Goal: Task Accomplishment & Management: Use online tool/utility

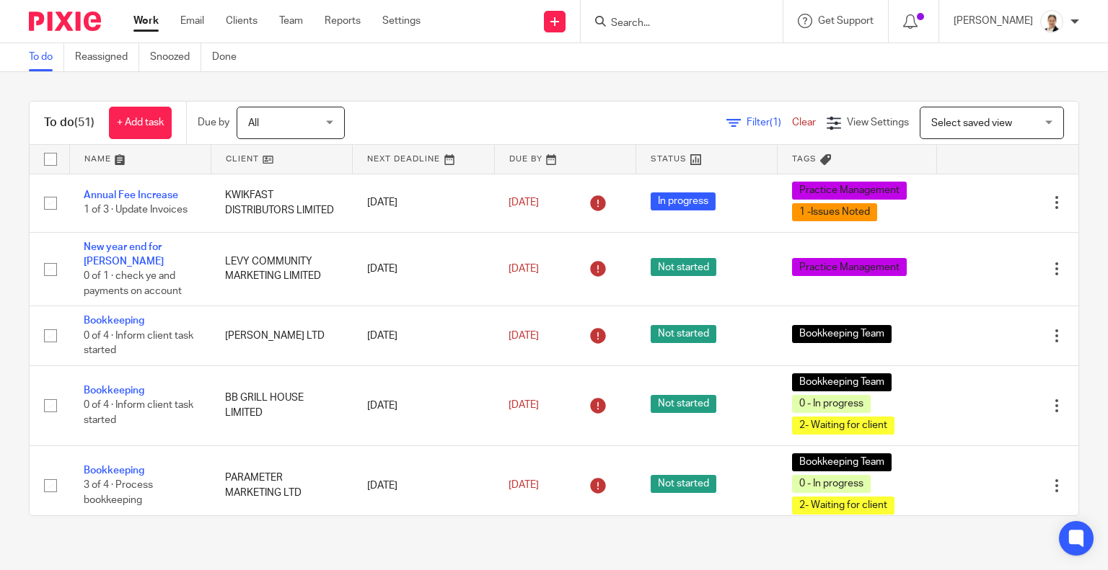
click at [712, 25] on input "Search" at bounding box center [674, 23] width 130 height 13
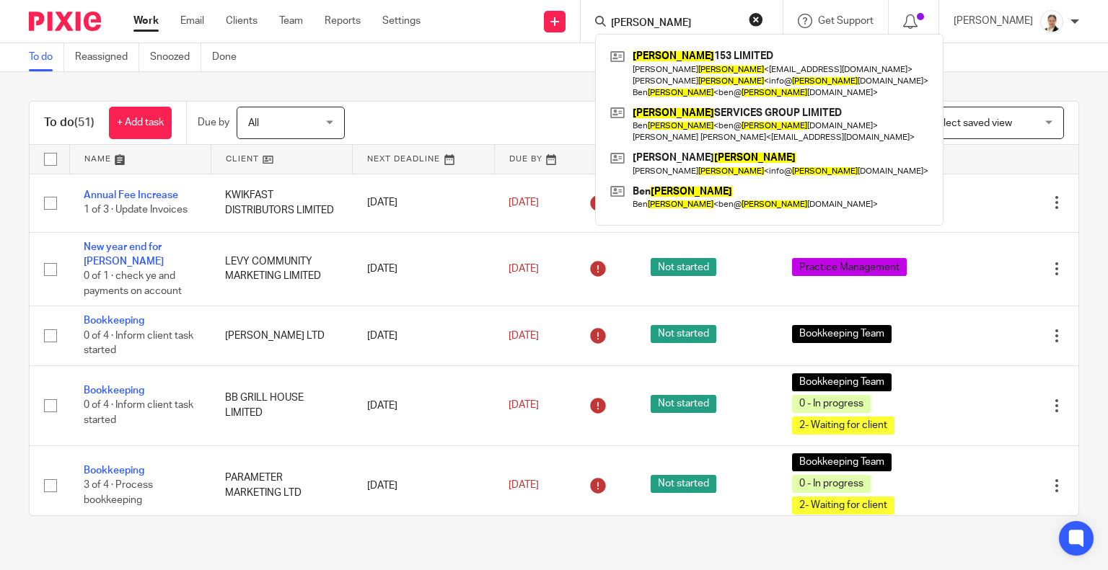
type input "miller"
click button "submit" at bounding box center [0, 0] width 0 height 0
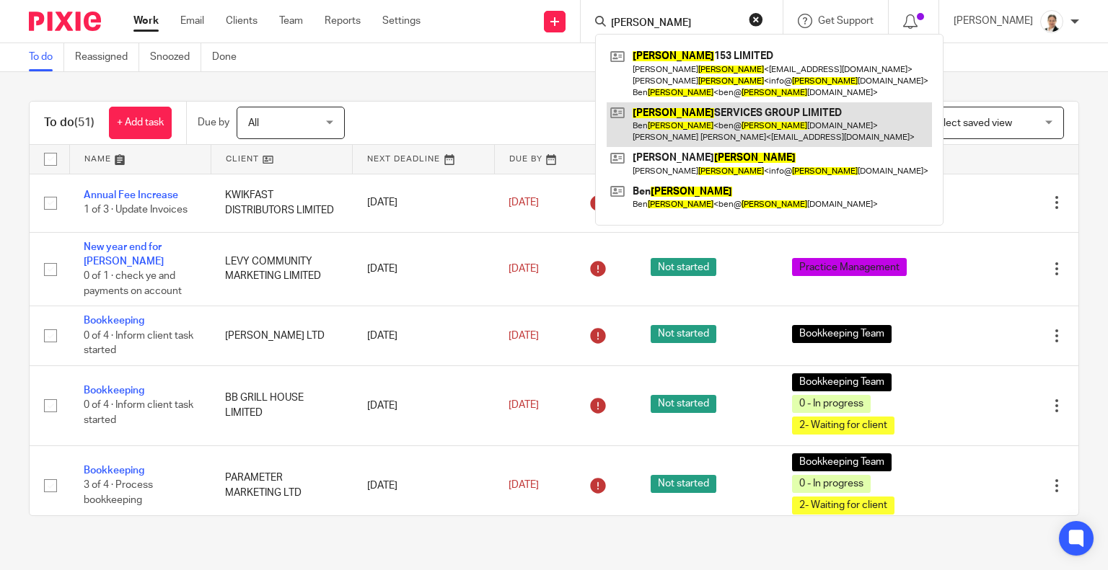
click at [711, 125] on link at bounding box center [768, 124] width 325 height 45
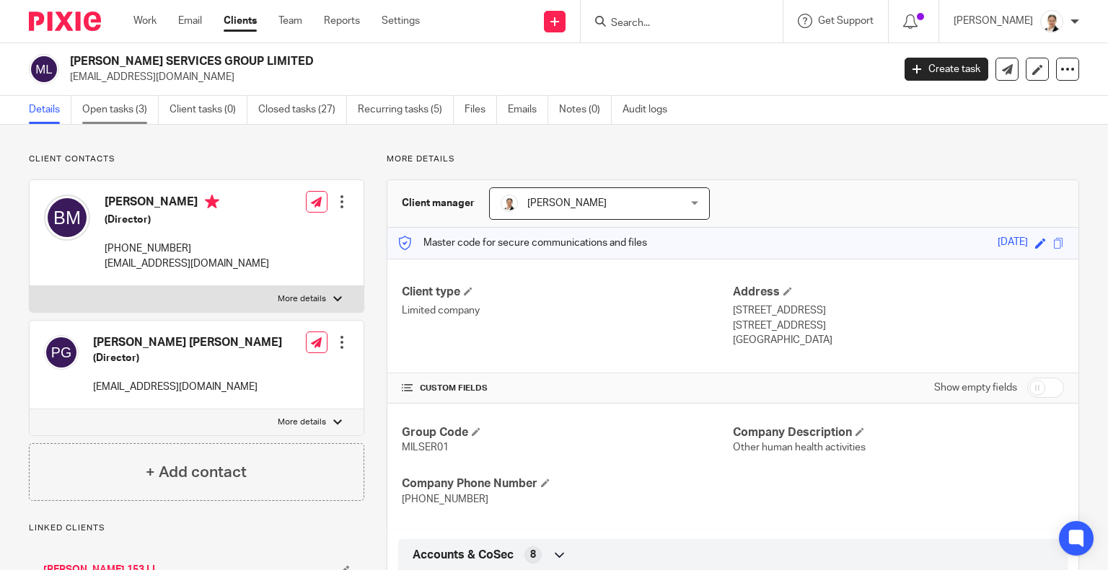
click at [123, 109] on link "Open tasks (3)" at bounding box center [120, 110] width 76 height 28
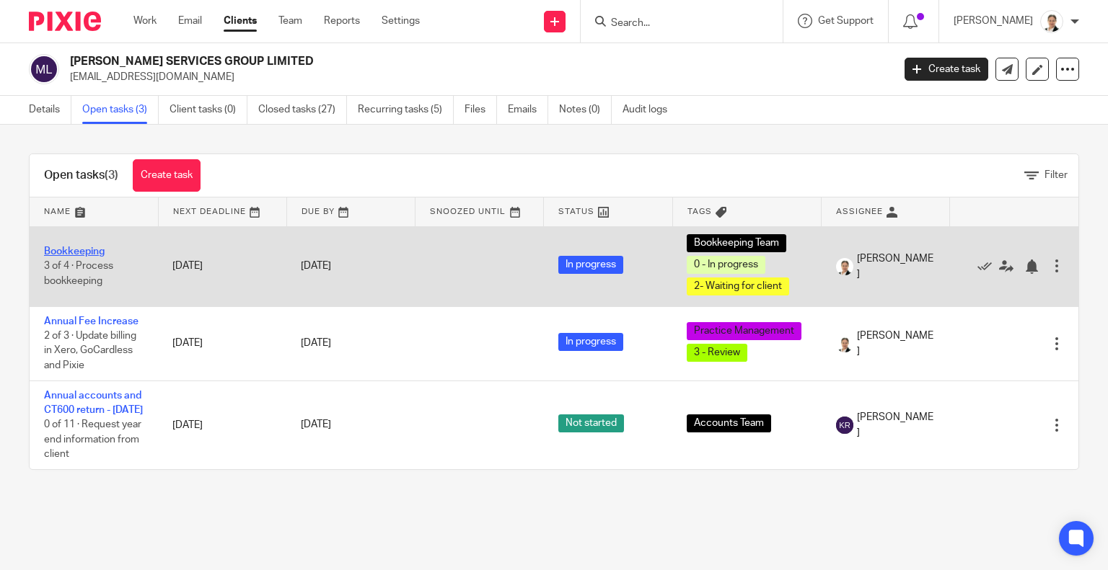
click at [76, 247] on link "Bookkeeping" at bounding box center [74, 252] width 61 height 10
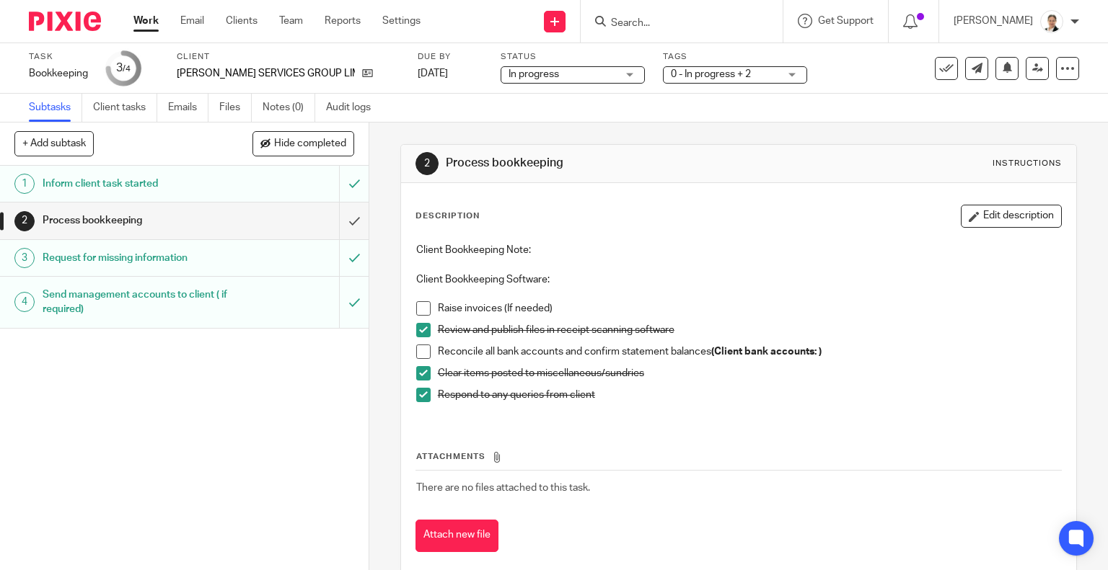
click at [265, 214] on div "Process bookkeeping" at bounding box center [184, 221] width 282 height 22
click at [418, 351] on span at bounding box center [423, 352] width 14 height 14
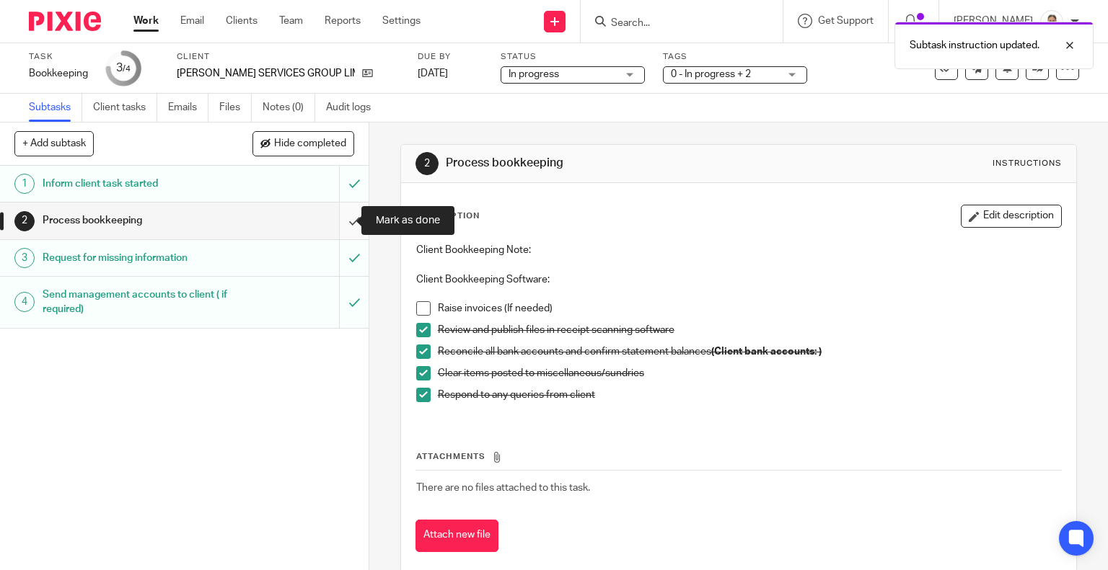
click at [335, 221] on input "submit" at bounding box center [184, 221] width 368 height 36
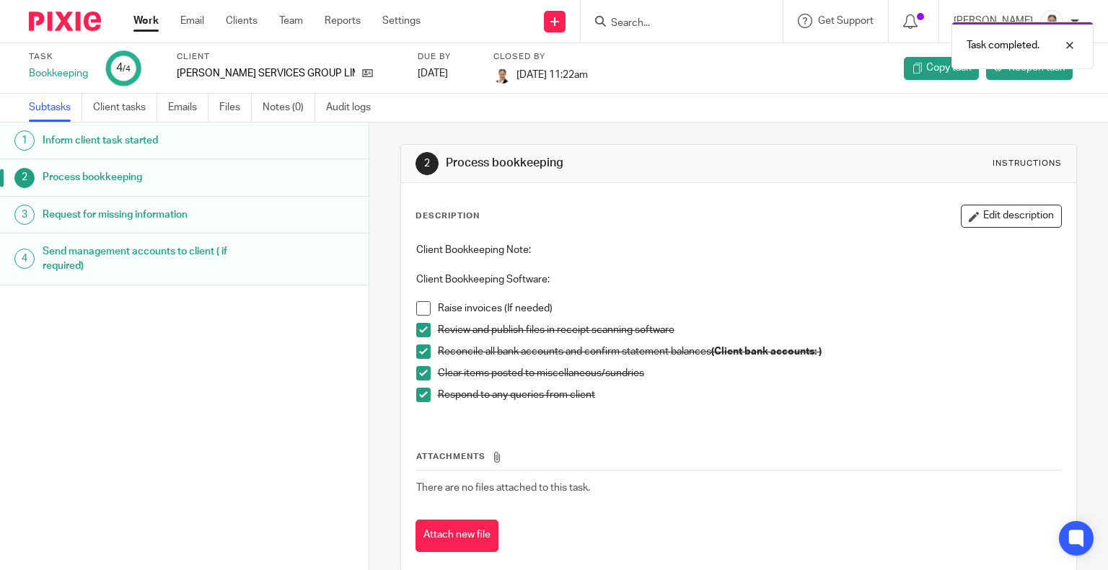
click at [148, 17] on link "Work" at bounding box center [145, 21] width 25 height 14
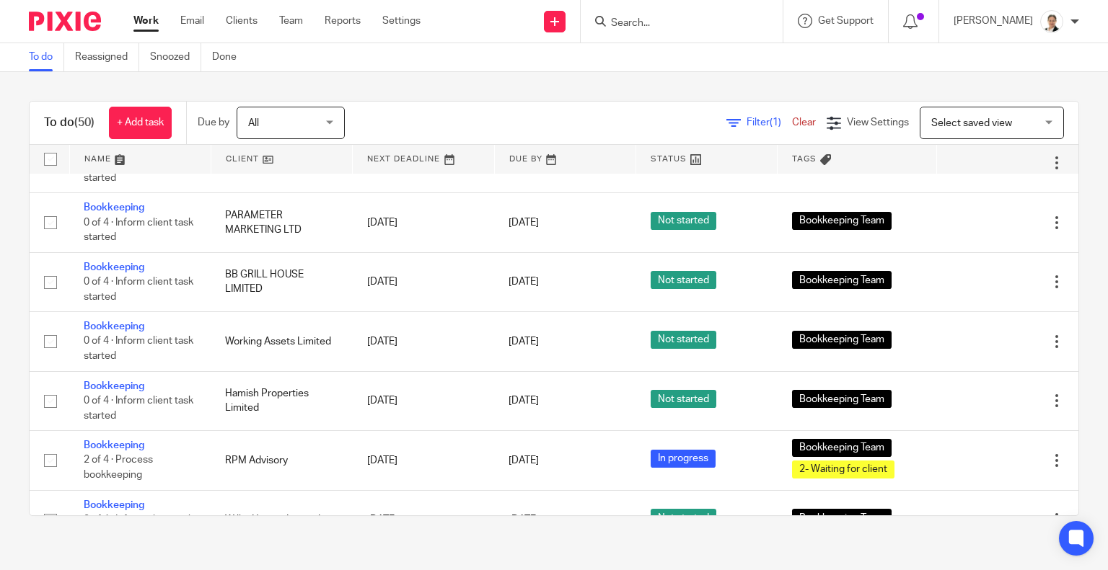
scroll to position [1010, 0]
